Goal: Find specific page/section: Find specific page/section

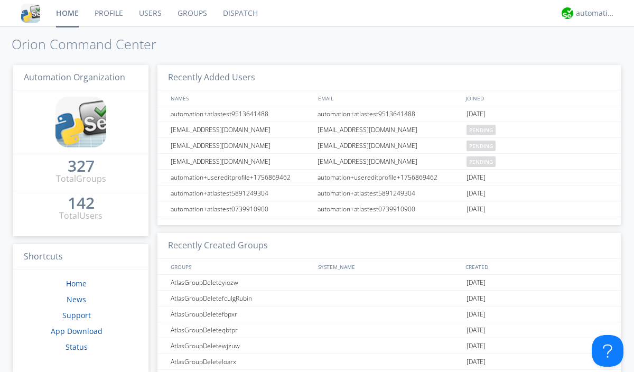
click at [239, 13] on link "Dispatch" at bounding box center [240, 13] width 51 height 26
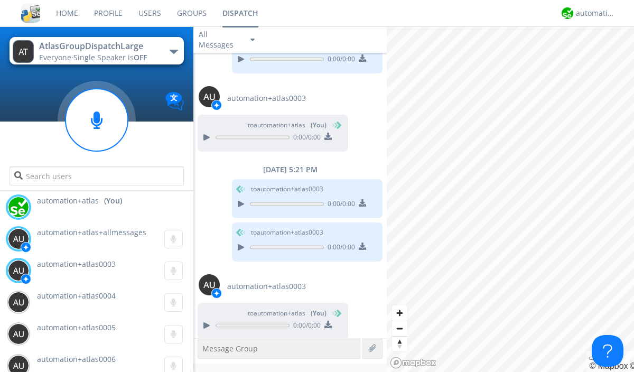
scroll to position [45, 0]
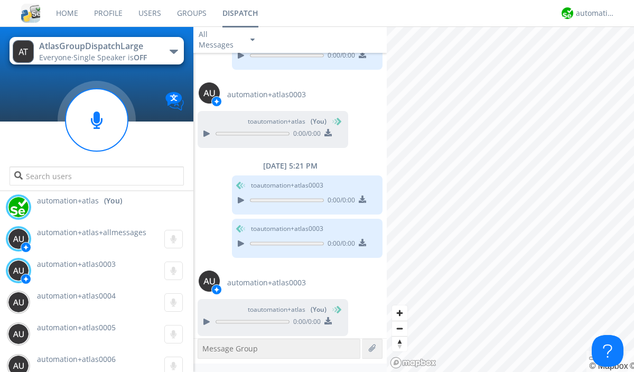
click at [173, 51] on div "button" at bounding box center [174, 52] width 8 height 4
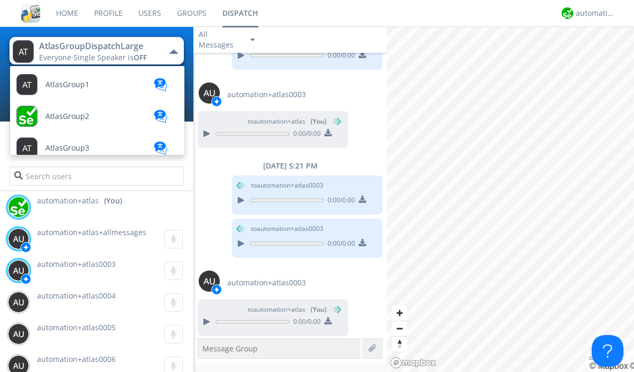
click at [80, 208] on span "AtlasGroupDispatch" at bounding box center [80, 212] width 71 height 8
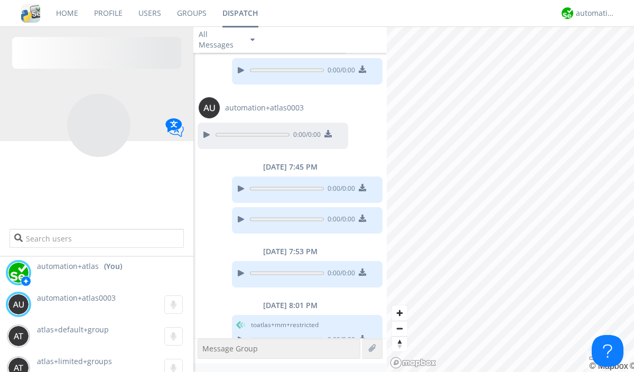
scroll to position [335, 0]
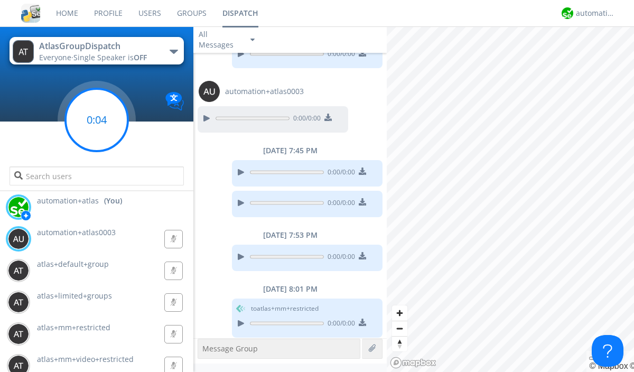
click at [97, 120] on g at bounding box center [97, 120] width 62 height 62
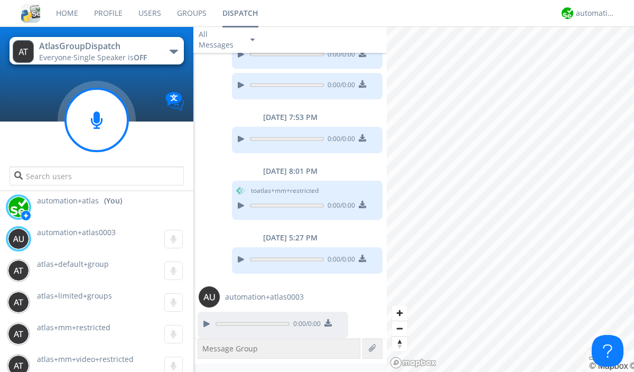
scroll to position [453, 0]
click at [173, 51] on div "button" at bounding box center [174, 52] width 8 height 4
click at [0, 0] on span "AtlasGroupDispatch2" at bounding box center [0, 0] width 0 height 0
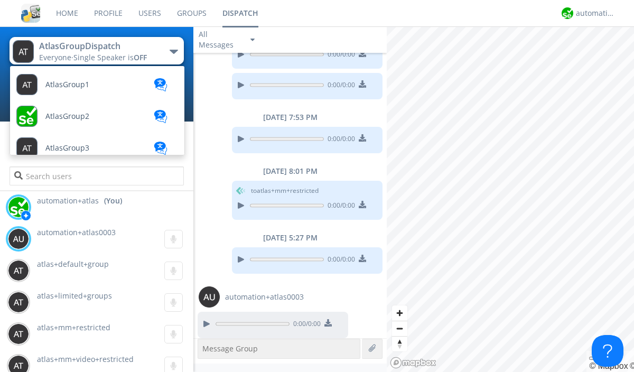
scroll to position [283, 0]
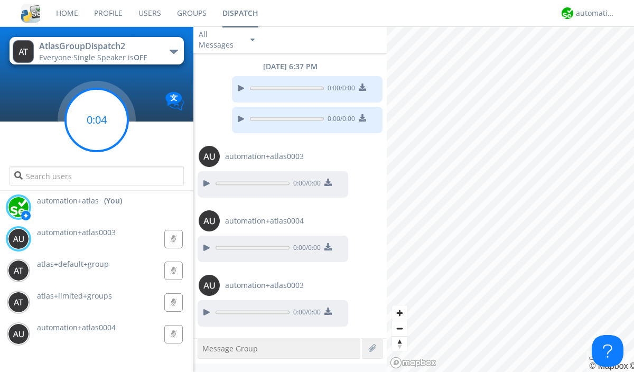
click at [97, 120] on g at bounding box center [97, 120] width 62 height 62
